Goal: Task Accomplishment & Management: Use online tool/utility

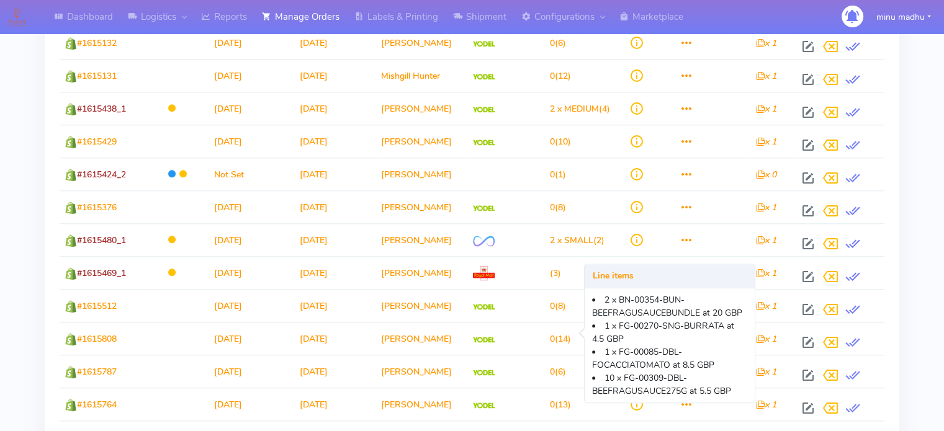
scroll to position [1489, 0]
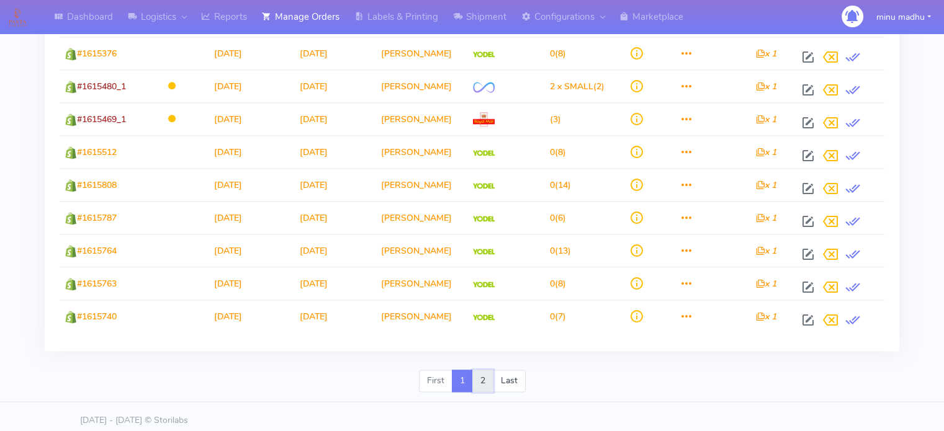
click at [479, 374] on link "2" at bounding box center [482, 381] width 21 height 22
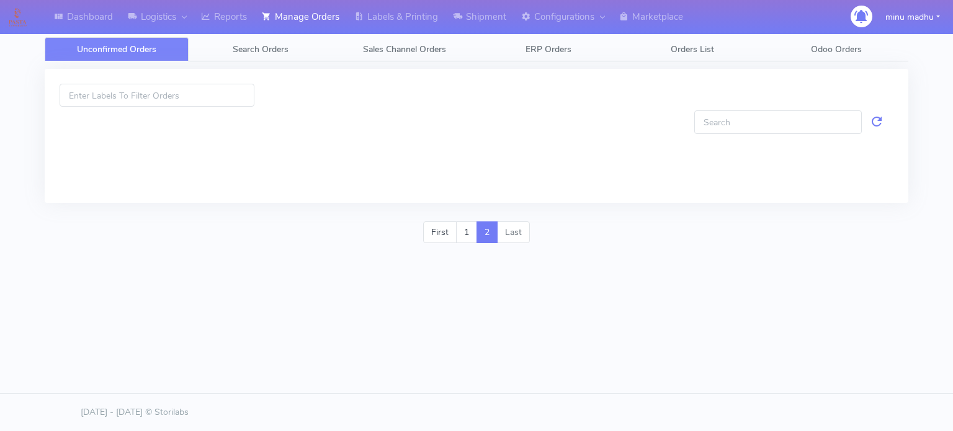
click at [137, 52] on span "Unconfirmed Orders" at bounding box center [116, 49] width 79 height 12
click at [464, 234] on link "1" at bounding box center [466, 233] width 21 height 22
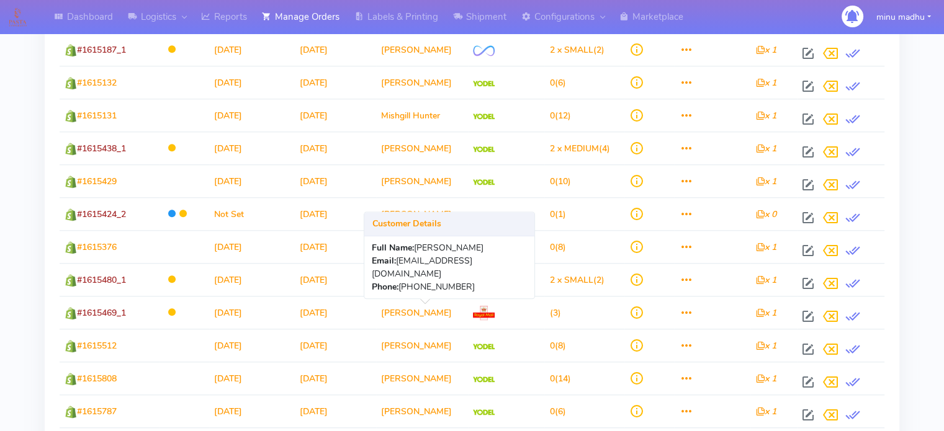
scroll to position [1489, 0]
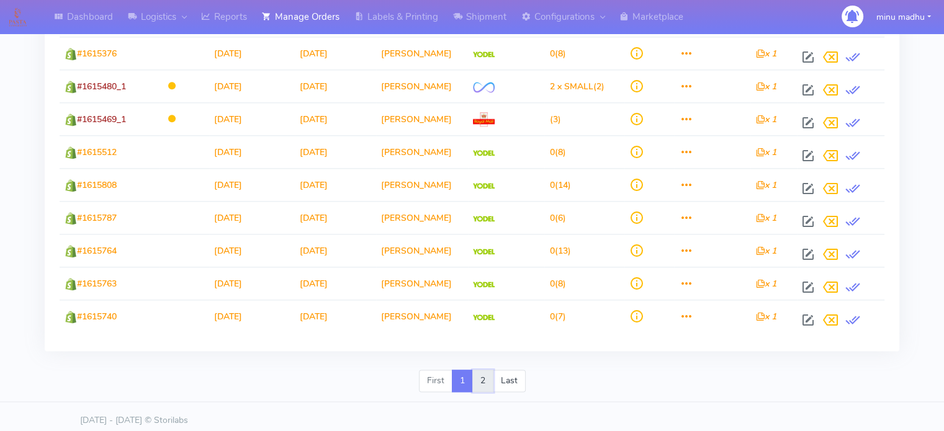
click at [485, 375] on link "2" at bounding box center [482, 381] width 21 height 22
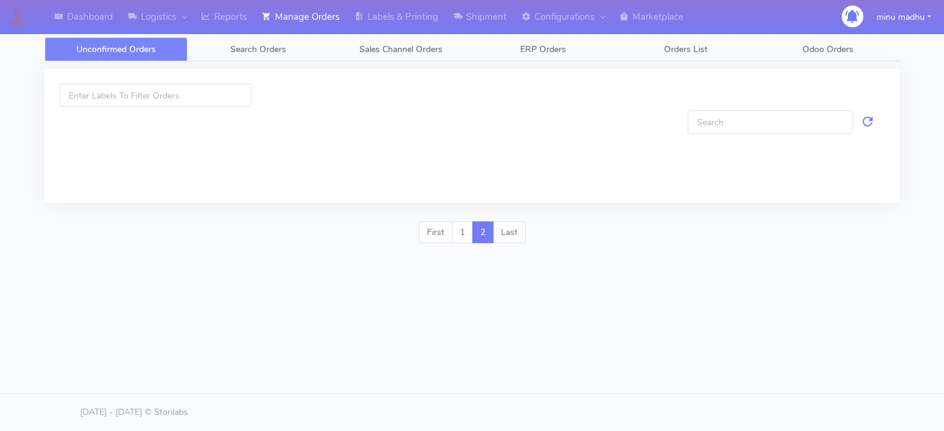
scroll to position [0, 0]
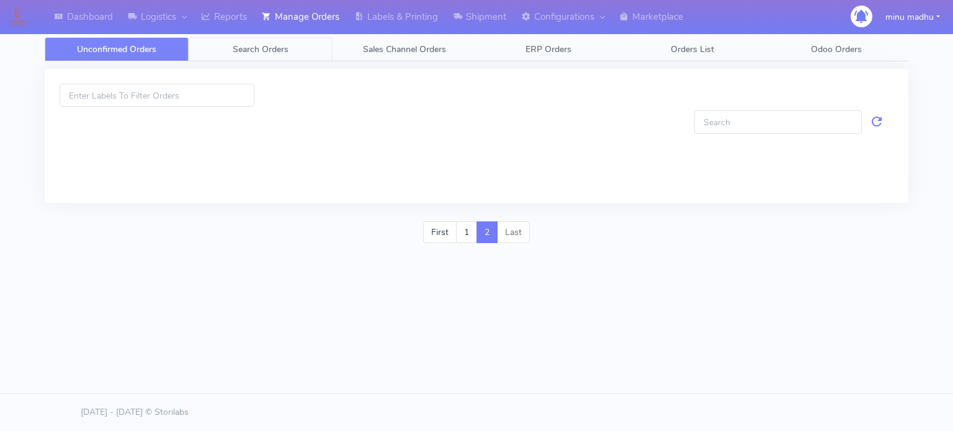
click at [264, 45] on span "Search Orders" at bounding box center [261, 49] width 56 height 12
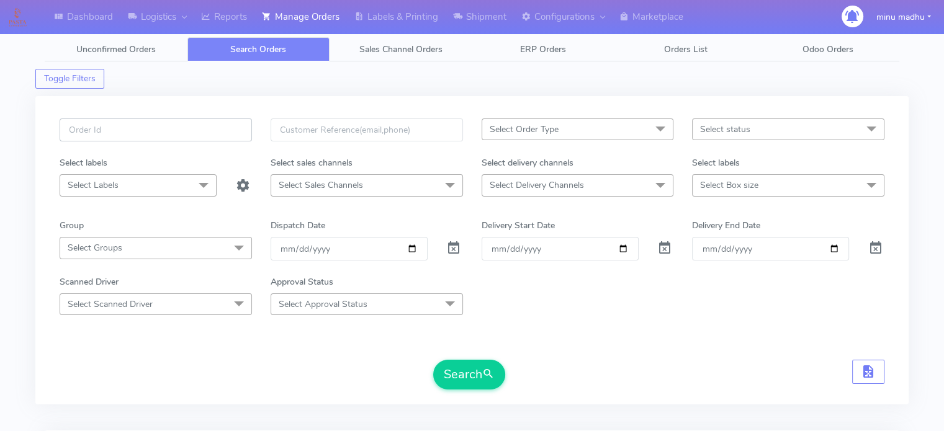
click at [211, 128] on input "text" at bounding box center [156, 130] width 192 height 23
paste input "#PETEST2885"
type input "#PETEST2885"
click at [454, 248] on span at bounding box center [453, 251] width 15 height 12
click at [460, 378] on button "Search" at bounding box center [469, 375] width 72 height 30
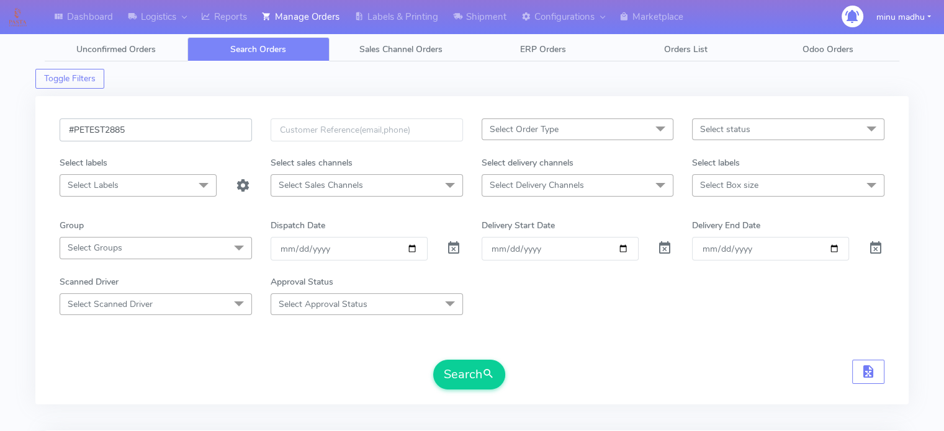
drag, startPoint x: 162, startPoint y: 135, endPoint x: 40, endPoint y: 137, distance: 122.3
click at [40, 137] on div "#PETEST2885 Select Order Type Select All MEALS ATAVI One Off Pasta Club Gift Ki…" at bounding box center [471, 250] width 873 height 308
paste input "918"
click at [462, 374] on button "Search" at bounding box center [469, 375] width 72 height 30
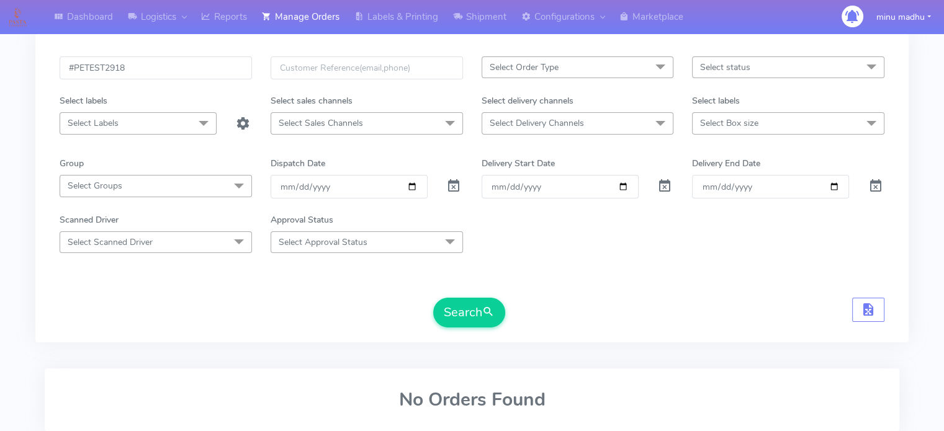
scroll to position [63, 0]
click at [479, 320] on button "Search" at bounding box center [469, 312] width 72 height 30
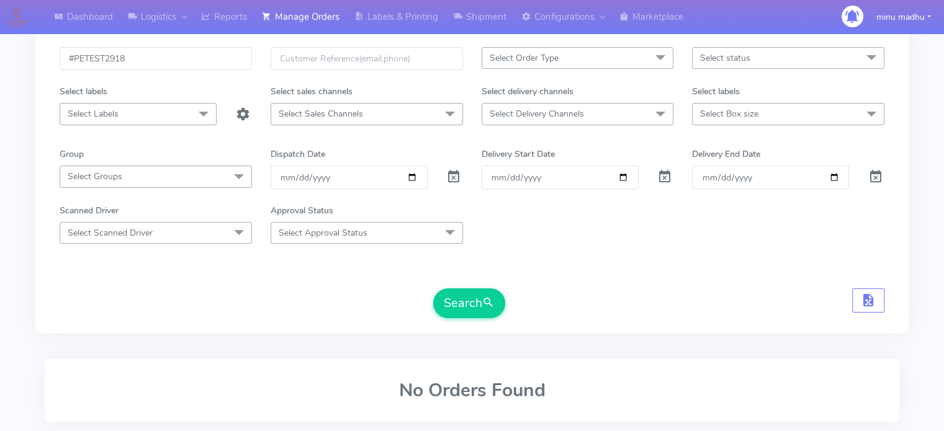
scroll to position [63, 0]
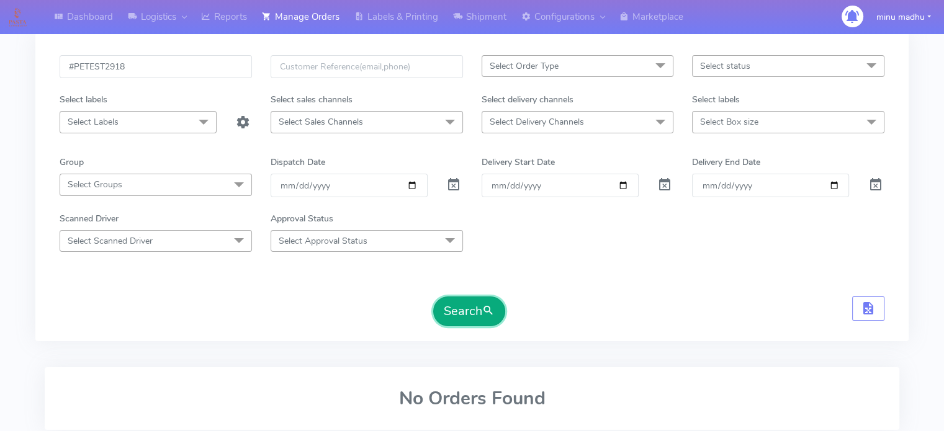
click at [457, 310] on button "Search" at bounding box center [469, 312] width 72 height 30
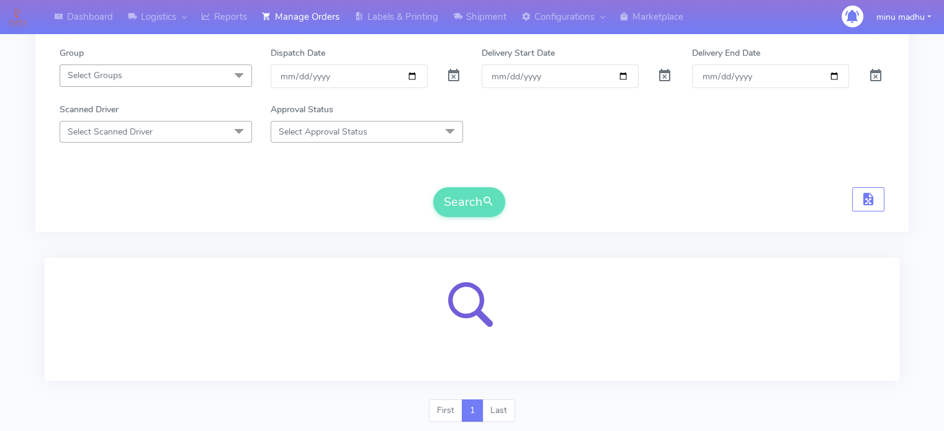
scroll to position [148, 0]
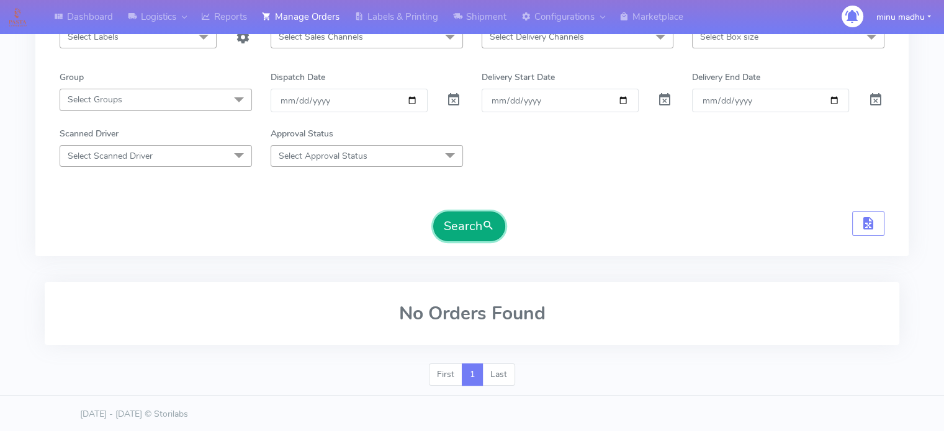
click at [451, 230] on button "Search" at bounding box center [469, 227] width 72 height 30
click at [454, 234] on button "Search" at bounding box center [469, 227] width 72 height 30
click at [475, 216] on button "Search" at bounding box center [469, 227] width 72 height 30
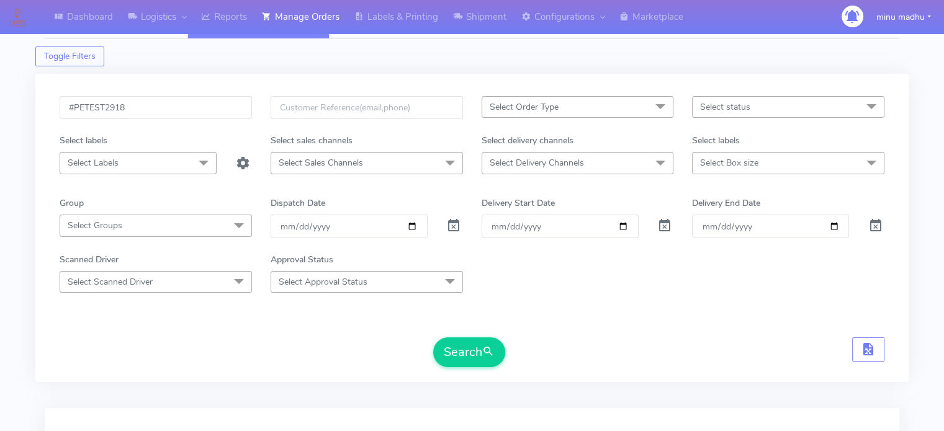
scroll to position [24, 0]
click at [469, 354] on button "Search" at bounding box center [469, 351] width 72 height 30
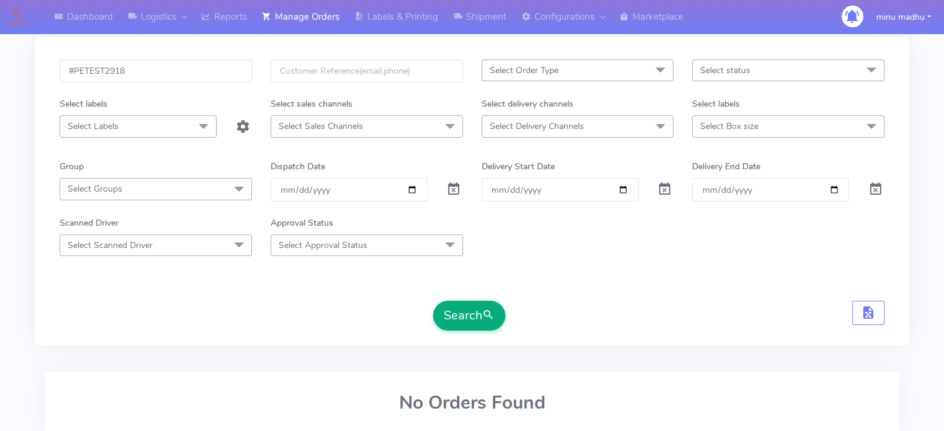
scroll to position [58, 0]
click at [457, 312] on button "Search" at bounding box center [469, 317] width 72 height 30
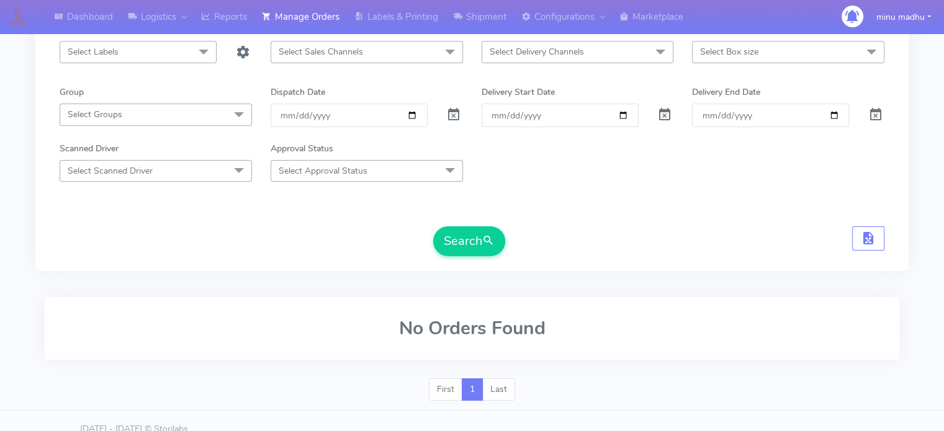
scroll to position [136, 0]
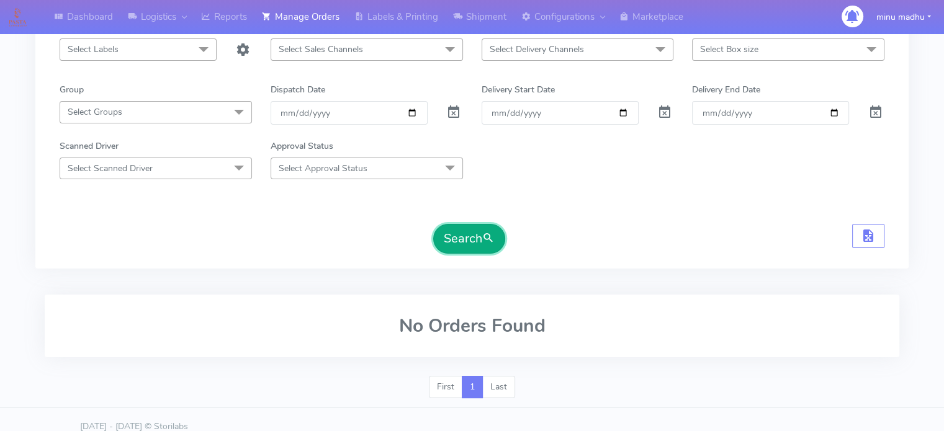
click at [472, 230] on button "Search" at bounding box center [469, 239] width 72 height 30
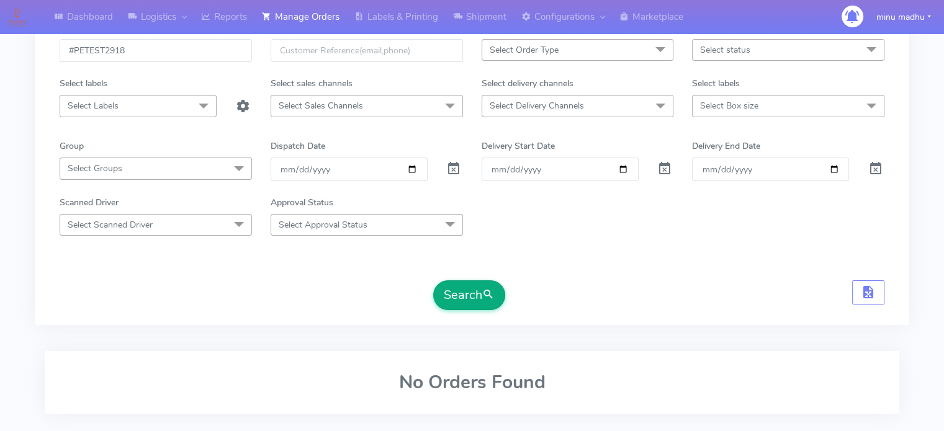
scroll to position [37, 0]
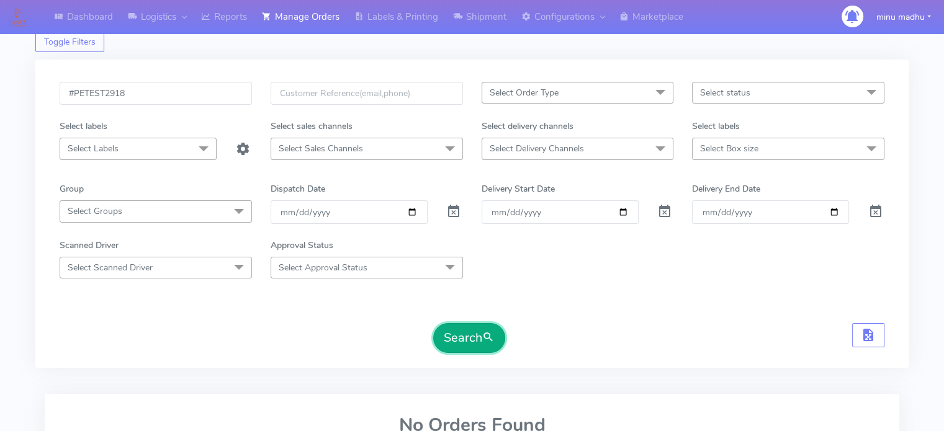
click at [453, 334] on button "Search" at bounding box center [469, 338] width 72 height 30
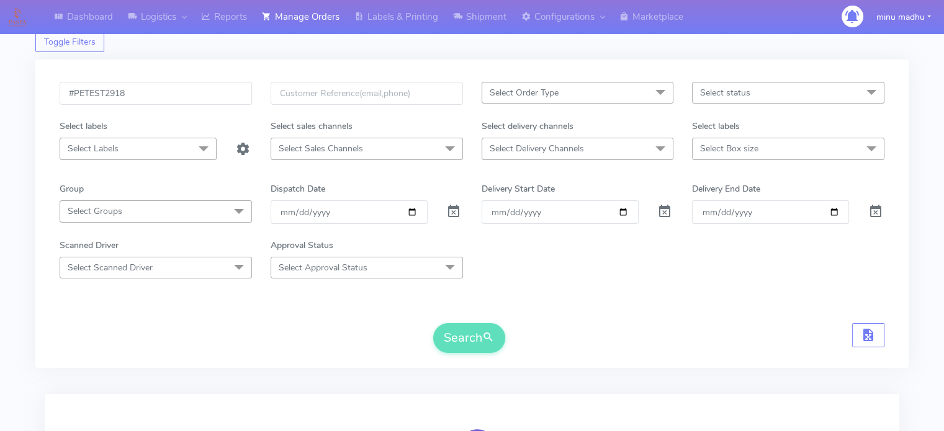
scroll to position [107, 0]
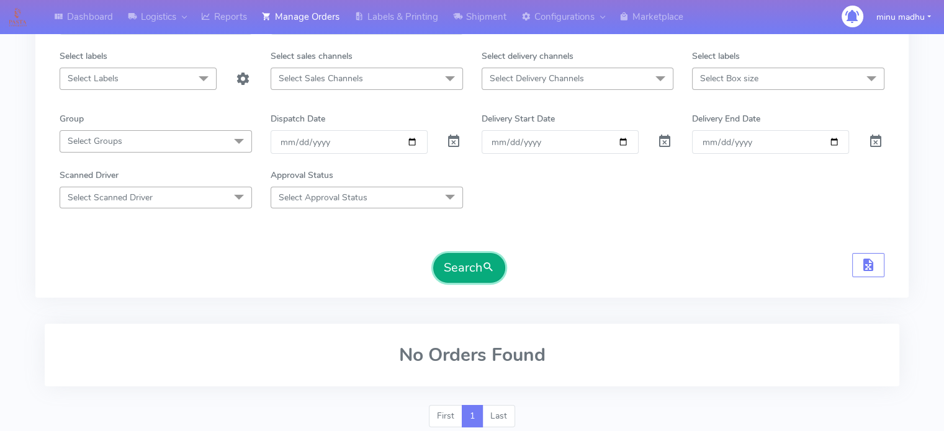
click at [464, 261] on button "Search" at bounding box center [469, 268] width 72 height 30
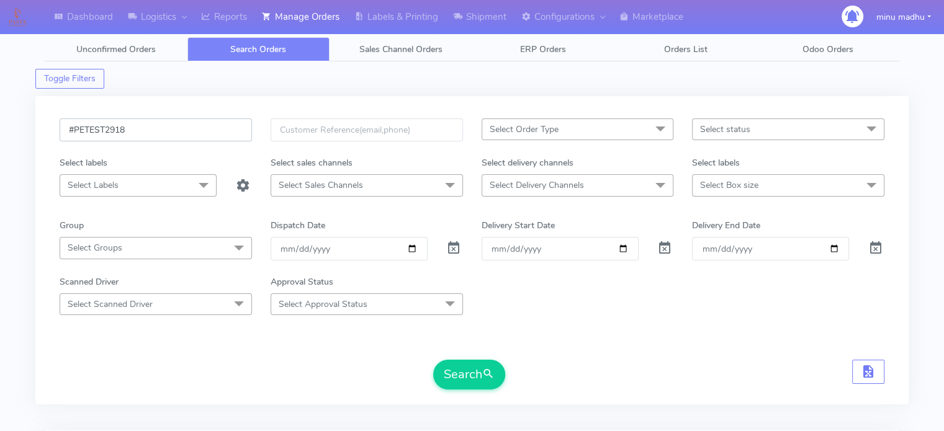
drag, startPoint x: 171, startPoint y: 119, endPoint x: 45, endPoint y: 131, distance: 127.2
click at [45, 131] on div "#PETEST2918 Select Order Type Select All MEALS ATAVI One Off Pasta Club Gift Ki…" at bounding box center [471, 250] width 873 height 308
paste input "2494ATAVI"
type input "#2494ATAVI"
click at [467, 374] on button "Search" at bounding box center [469, 375] width 72 height 30
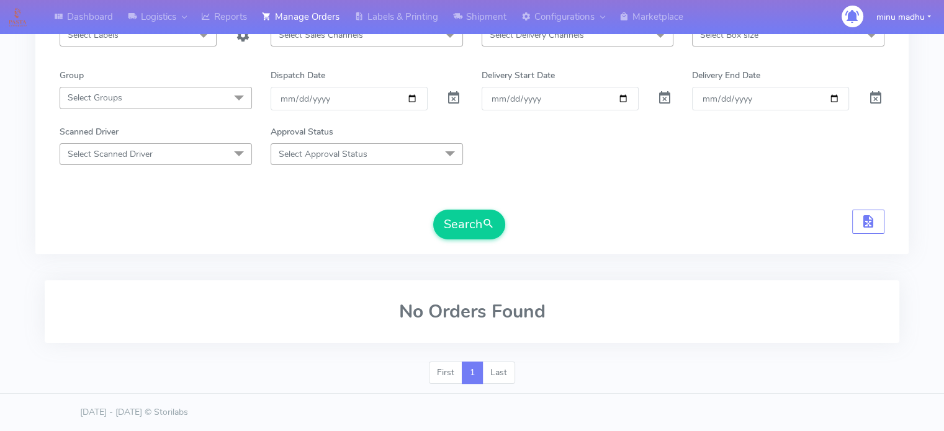
scroll to position [148, 0]
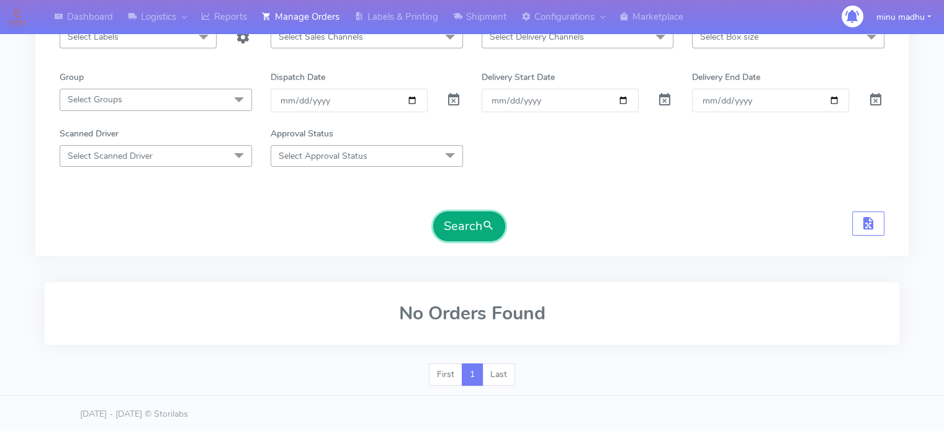
click at [460, 217] on button "Search" at bounding box center [469, 227] width 72 height 30
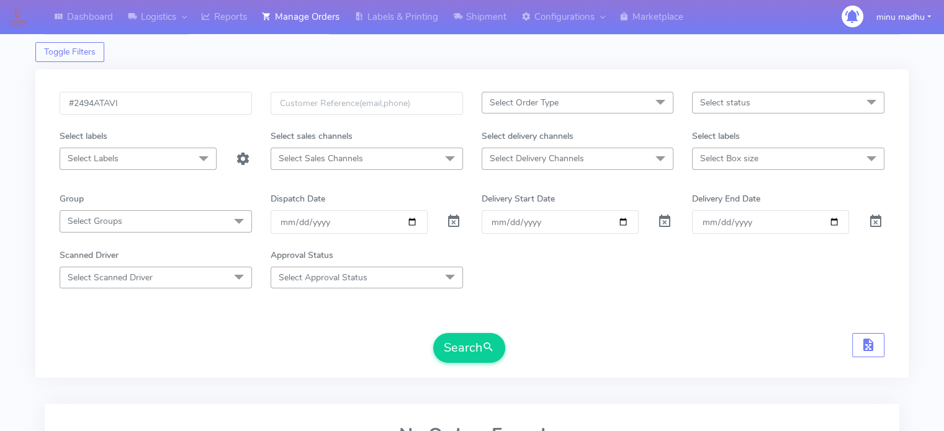
scroll to position [0, 0]
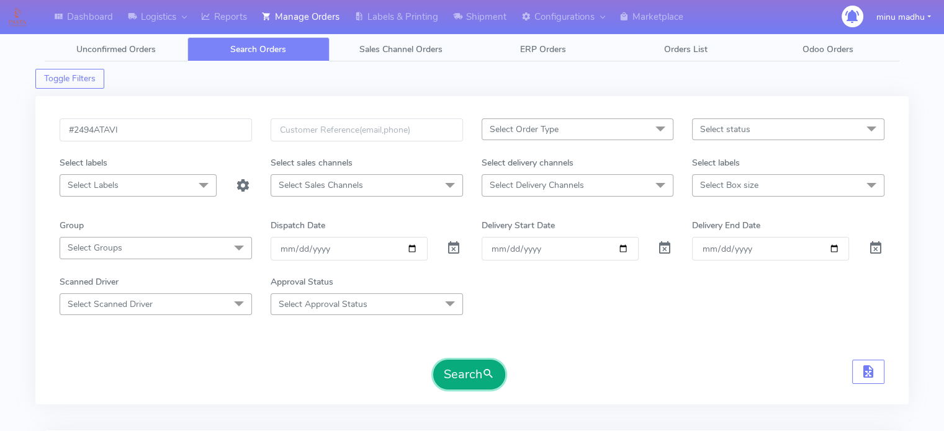
click at [464, 371] on button "Search" at bounding box center [469, 375] width 72 height 30
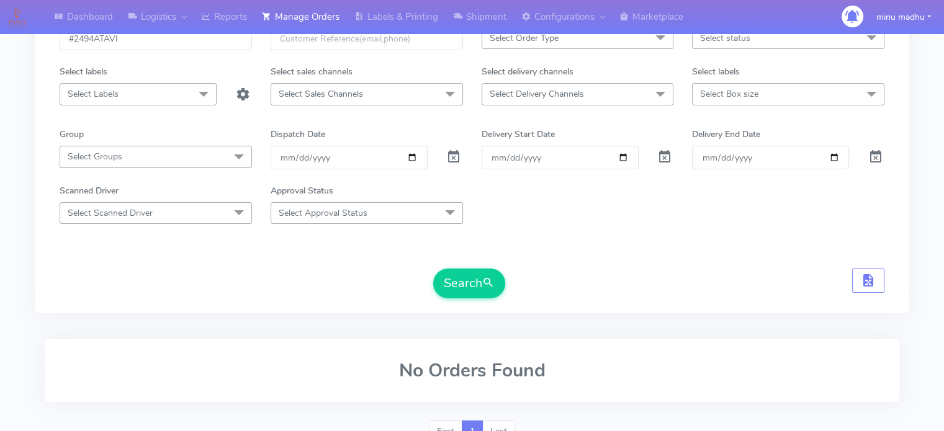
scroll to position [92, 0]
